Goal: Information Seeking & Learning: Learn about a topic

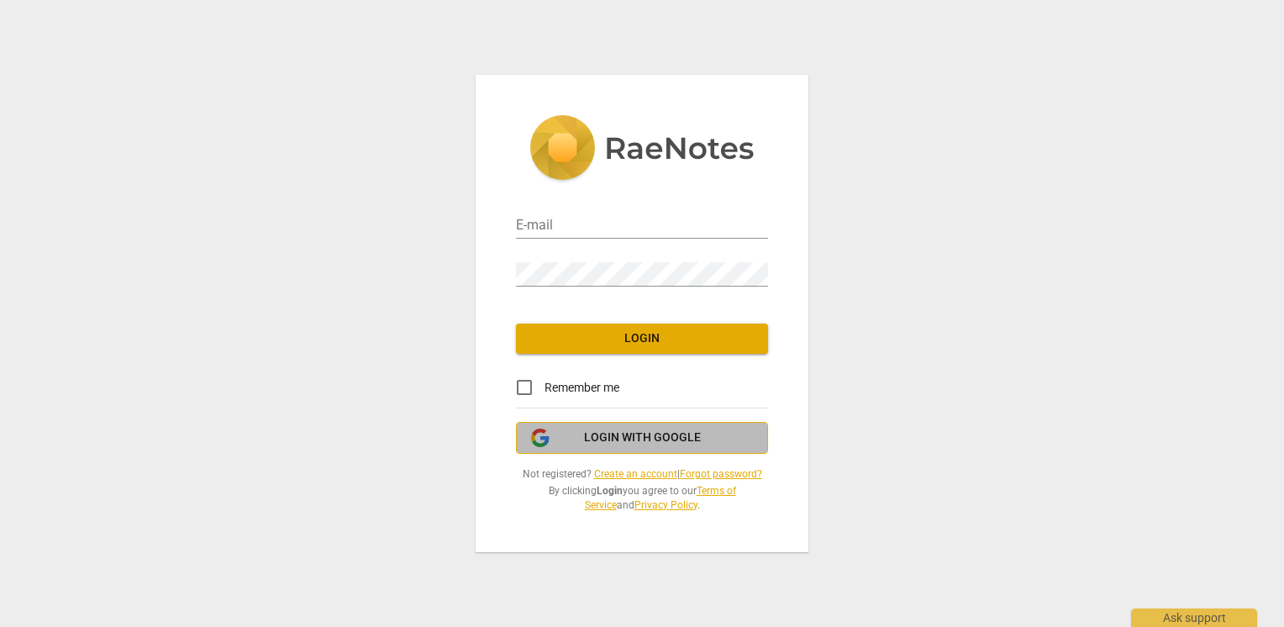
click at [629, 434] on span "Login with Google" at bounding box center [642, 437] width 117 height 17
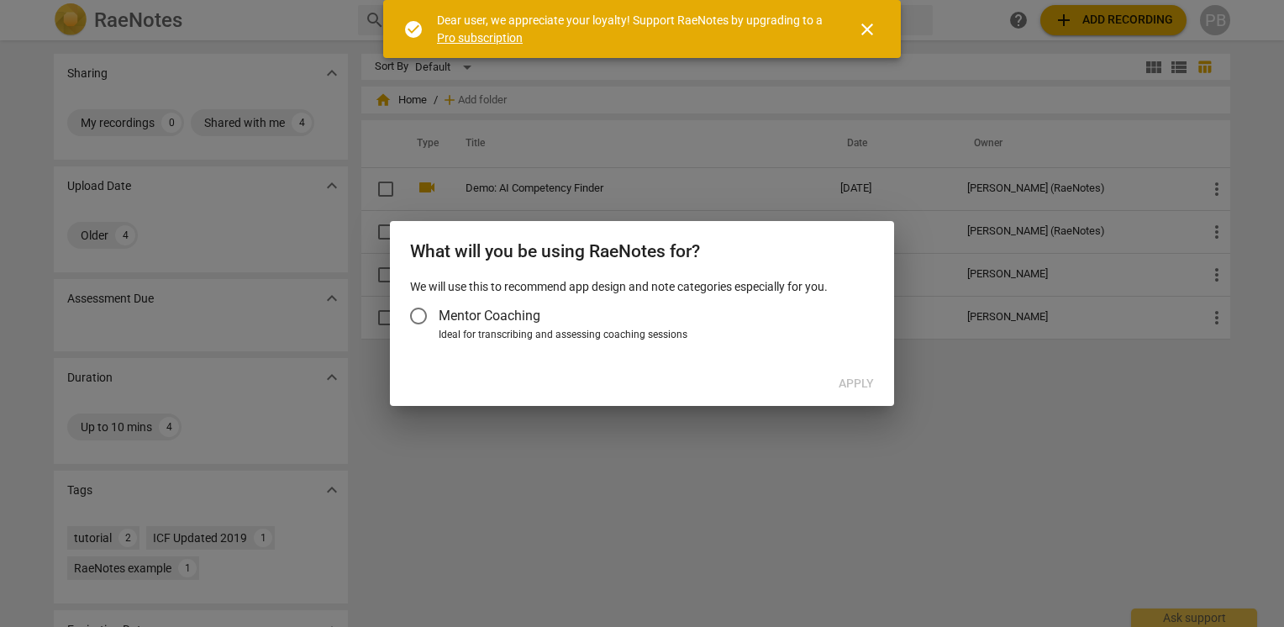
click at [874, 32] on span "close" at bounding box center [867, 29] width 20 height 20
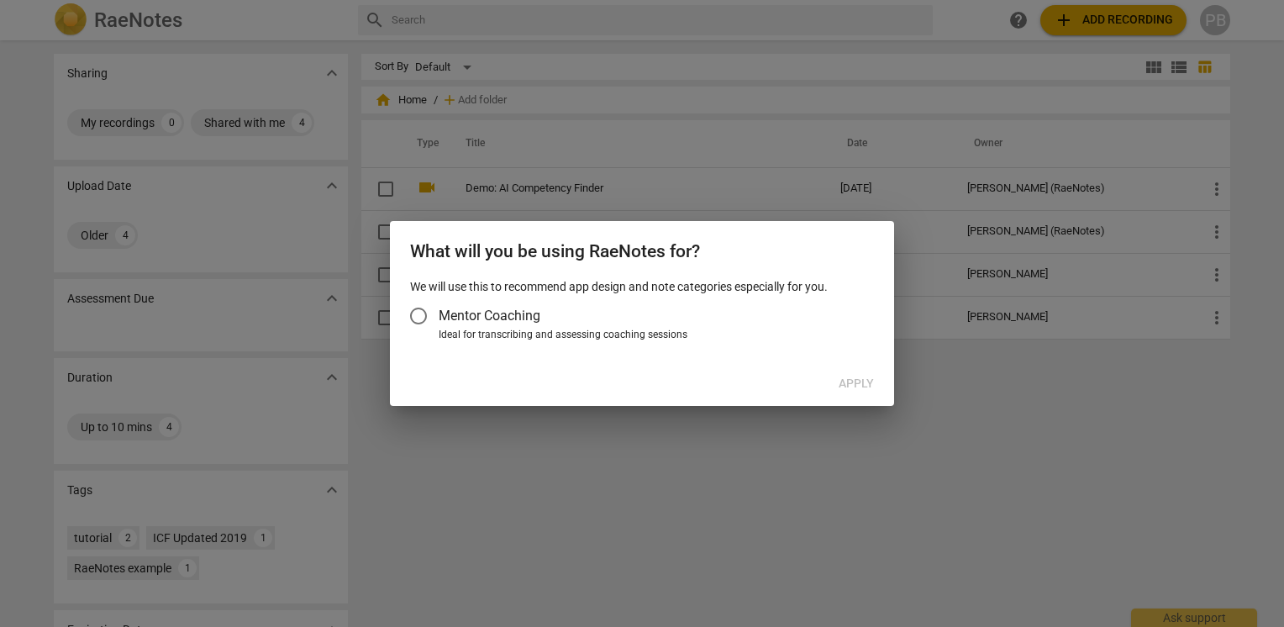
click at [421, 314] on input "Mentor Coaching" at bounding box center [418, 316] width 40 height 40
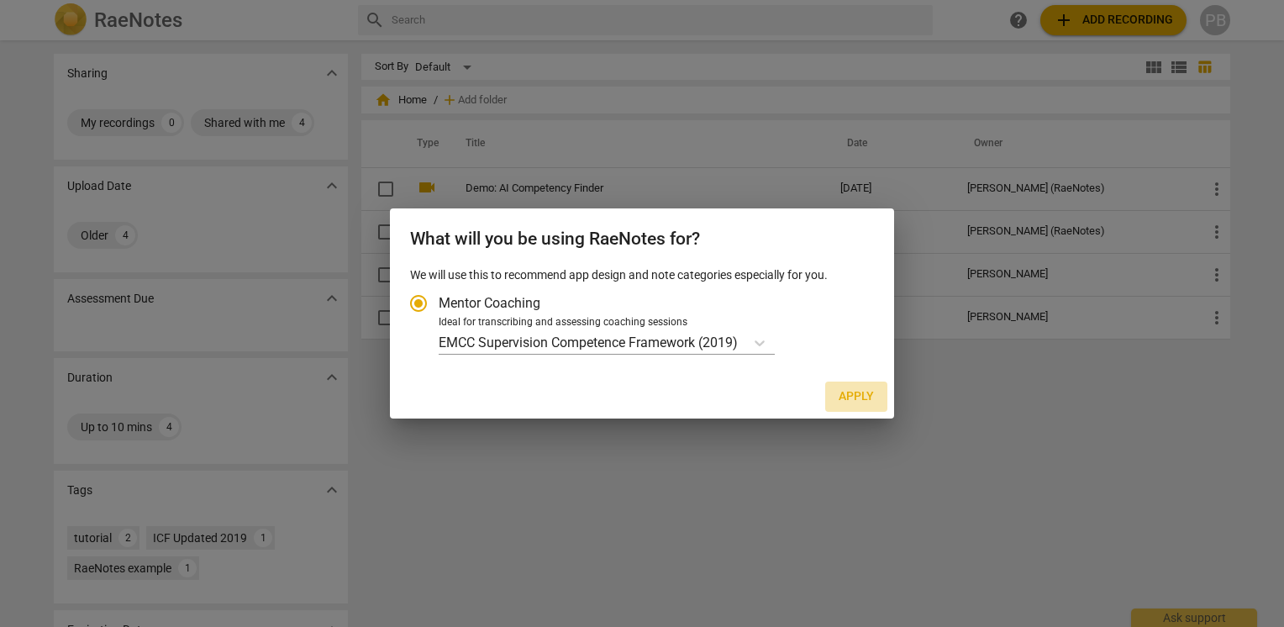
click at [854, 395] on span "Apply" at bounding box center [855, 396] width 35 height 17
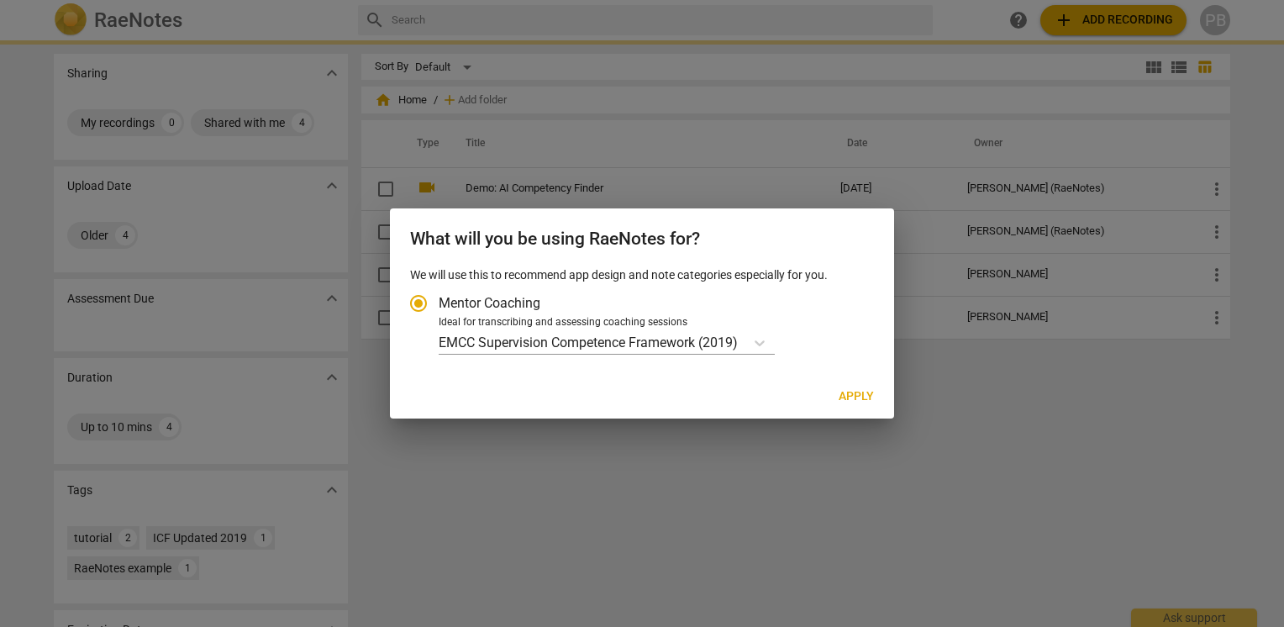
radio input "false"
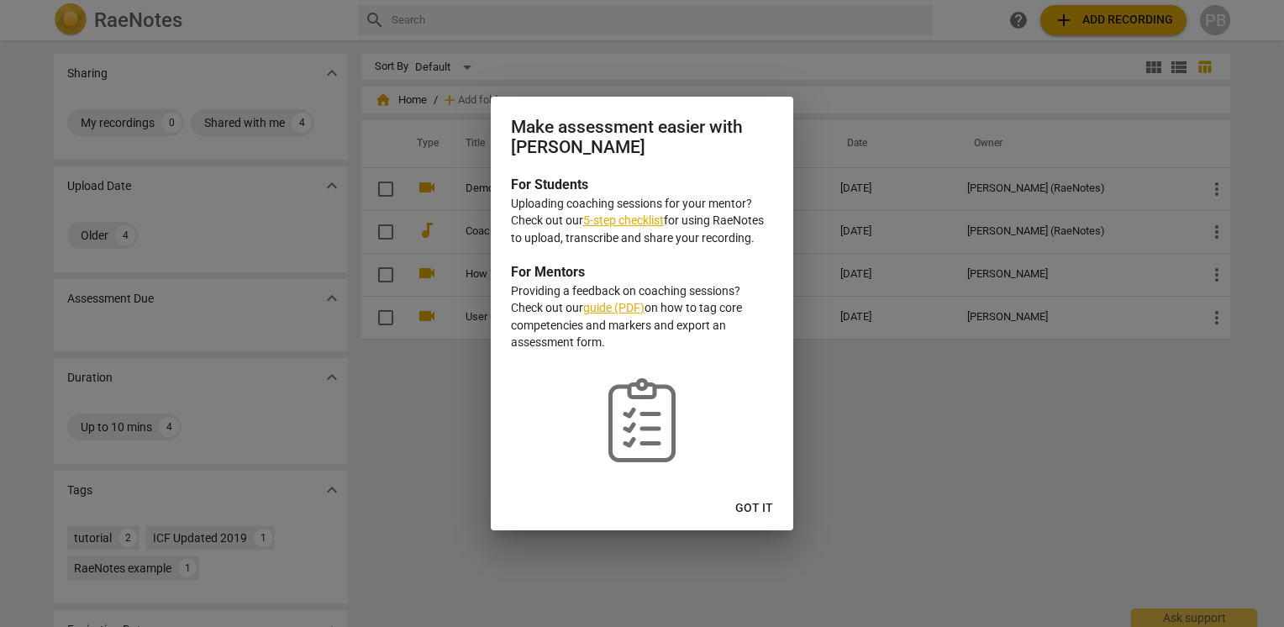
click at [766, 513] on span "Got it" at bounding box center [754, 508] width 38 height 17
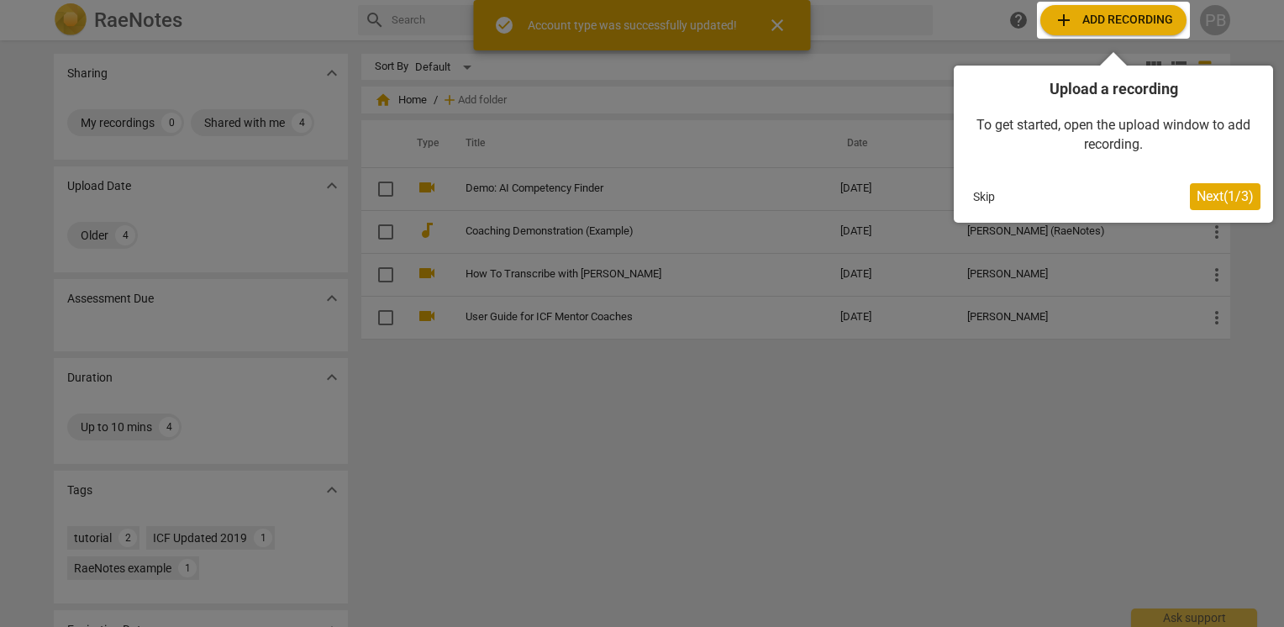
click at [985, 199] on button "Skip" at bounding box center [983, 196] width 35 height 25
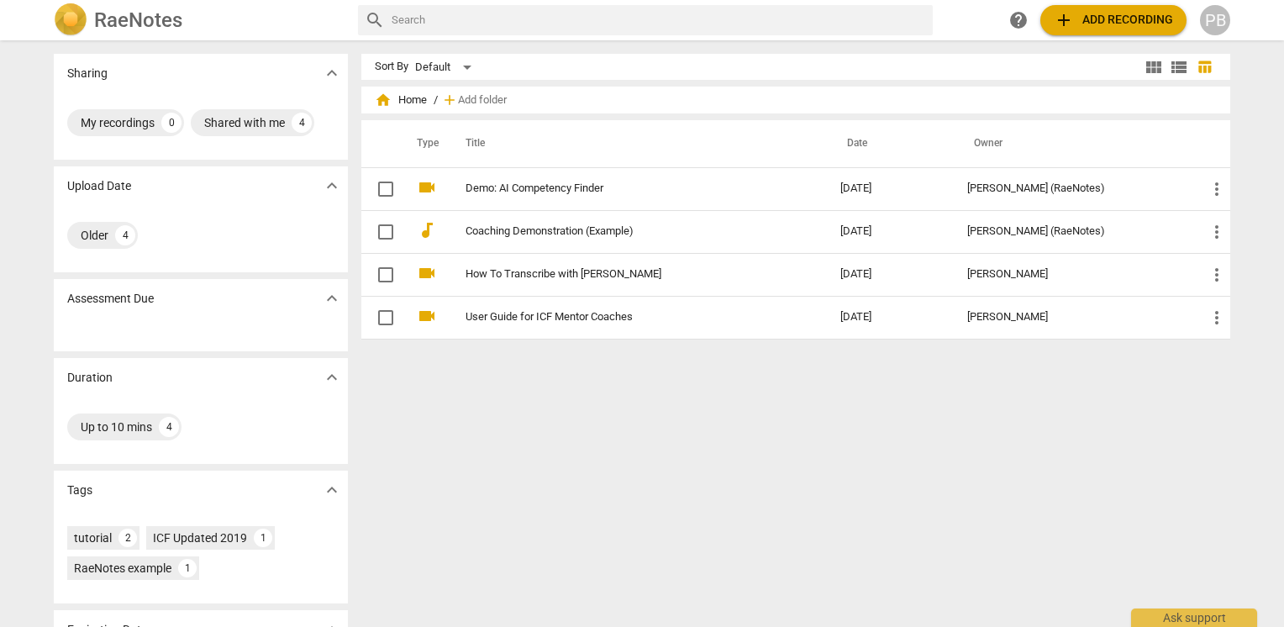
click at [336, 187] on span "expand_more" at bounding box center [332, 186] width 20 height 20
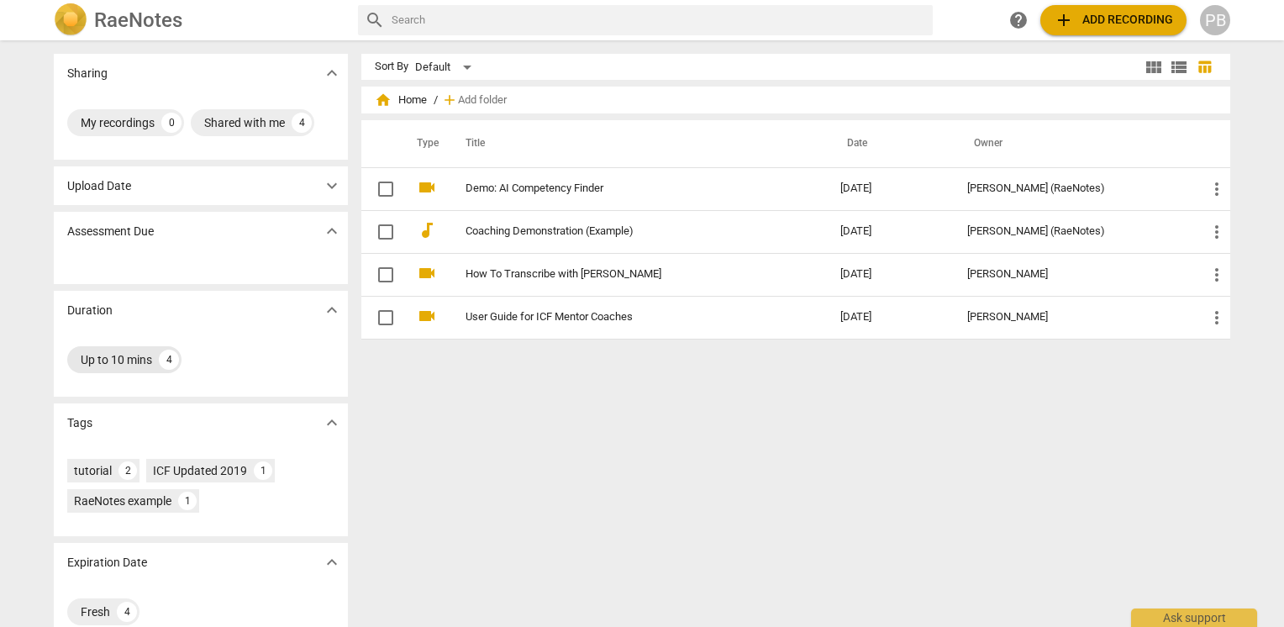
click at [149, 358] on div "Up to 10 mins" at bounding box center [116, 359] width 71 height 17
click at [146, 12] on h2 "RaeNotes" at bounding box center [138, 20] width 88 height 24
